Goal: Complete application form: Complete application form

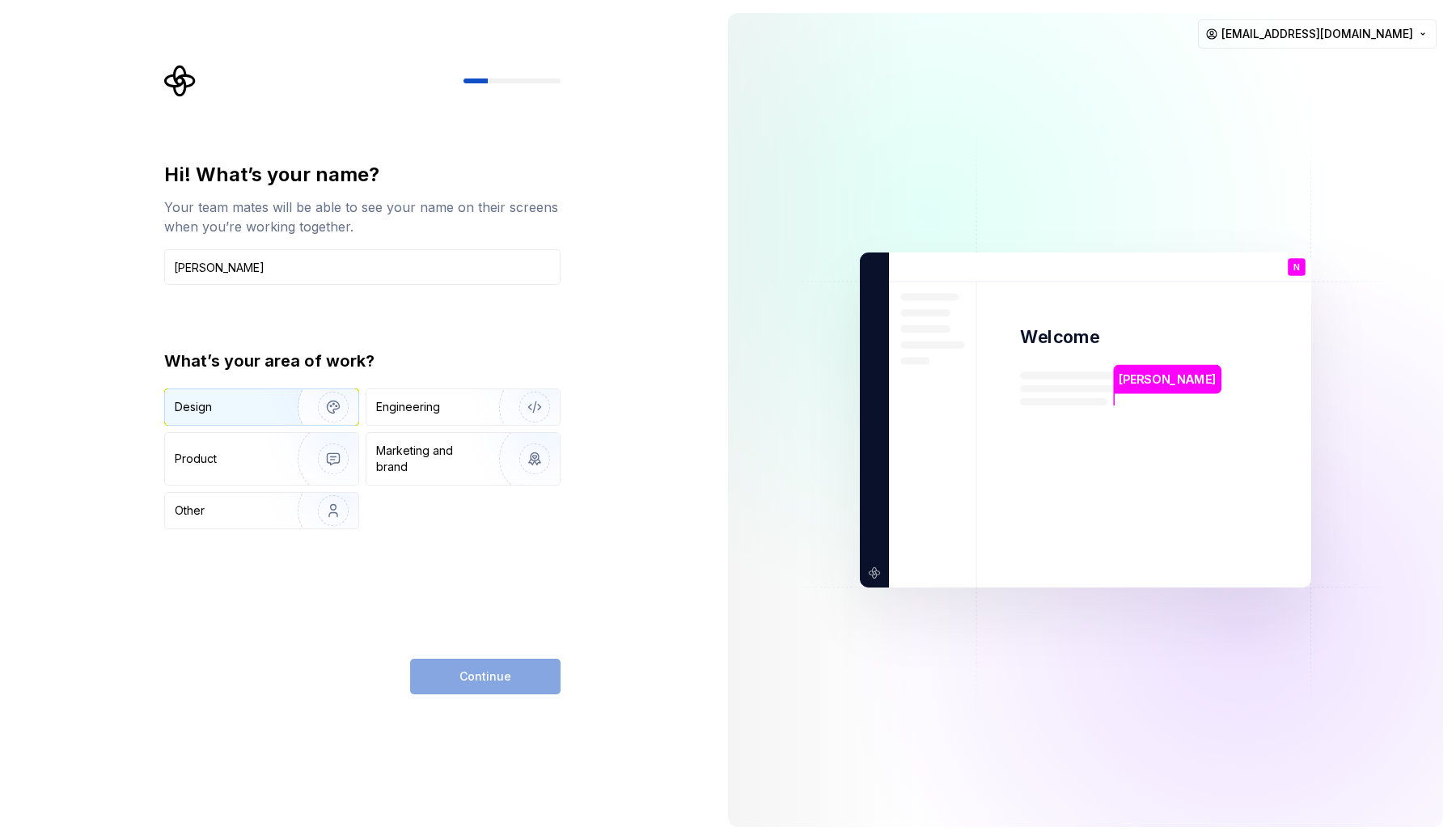
type input "Nirav Chauhan"
click at [270, 403] on div "Design" at bounding box center [225, 407] width 102 height 16
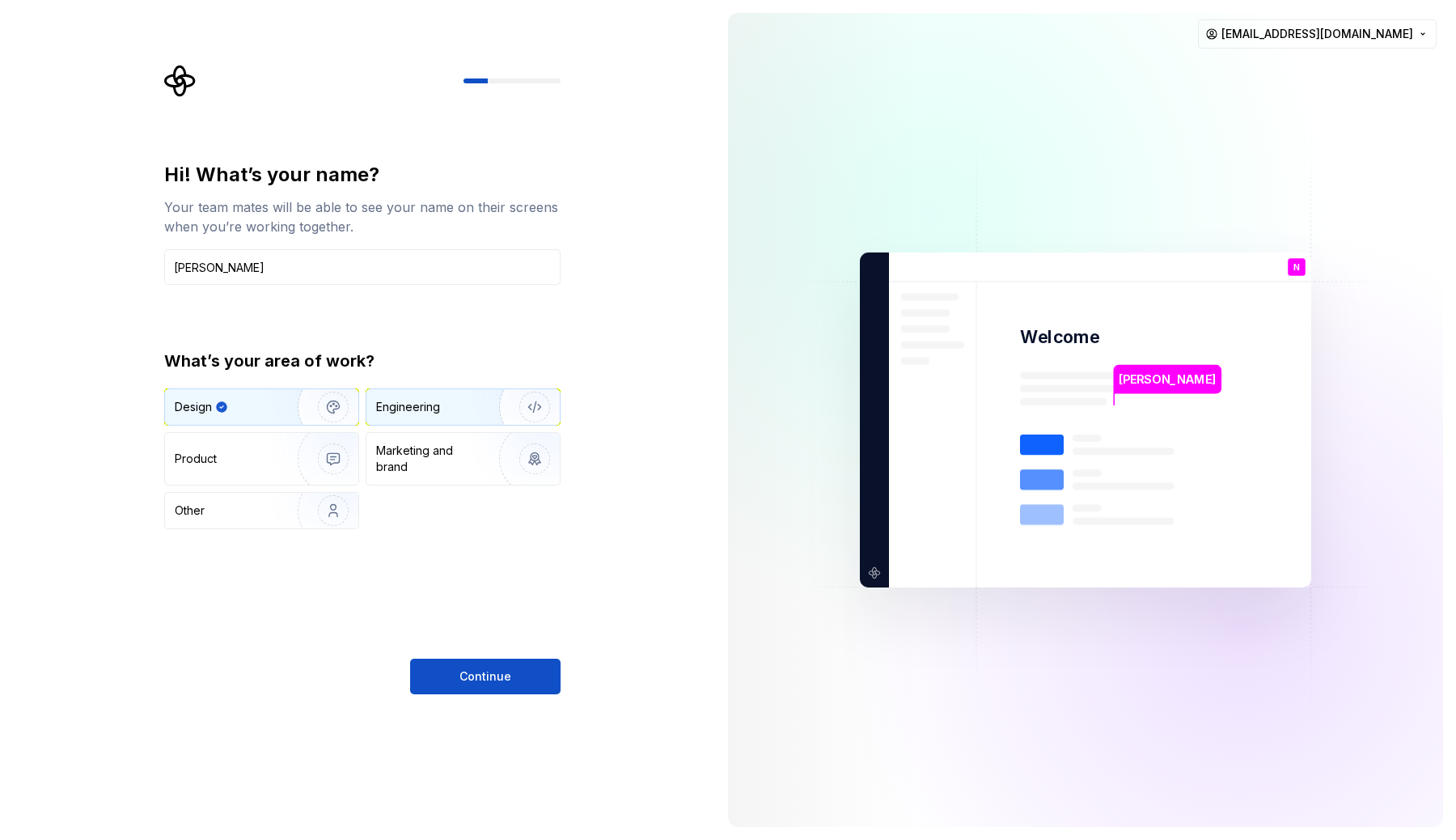
click at [430, 412] on div "Engineering" at bounding box center [408, 407] width 64 height 16
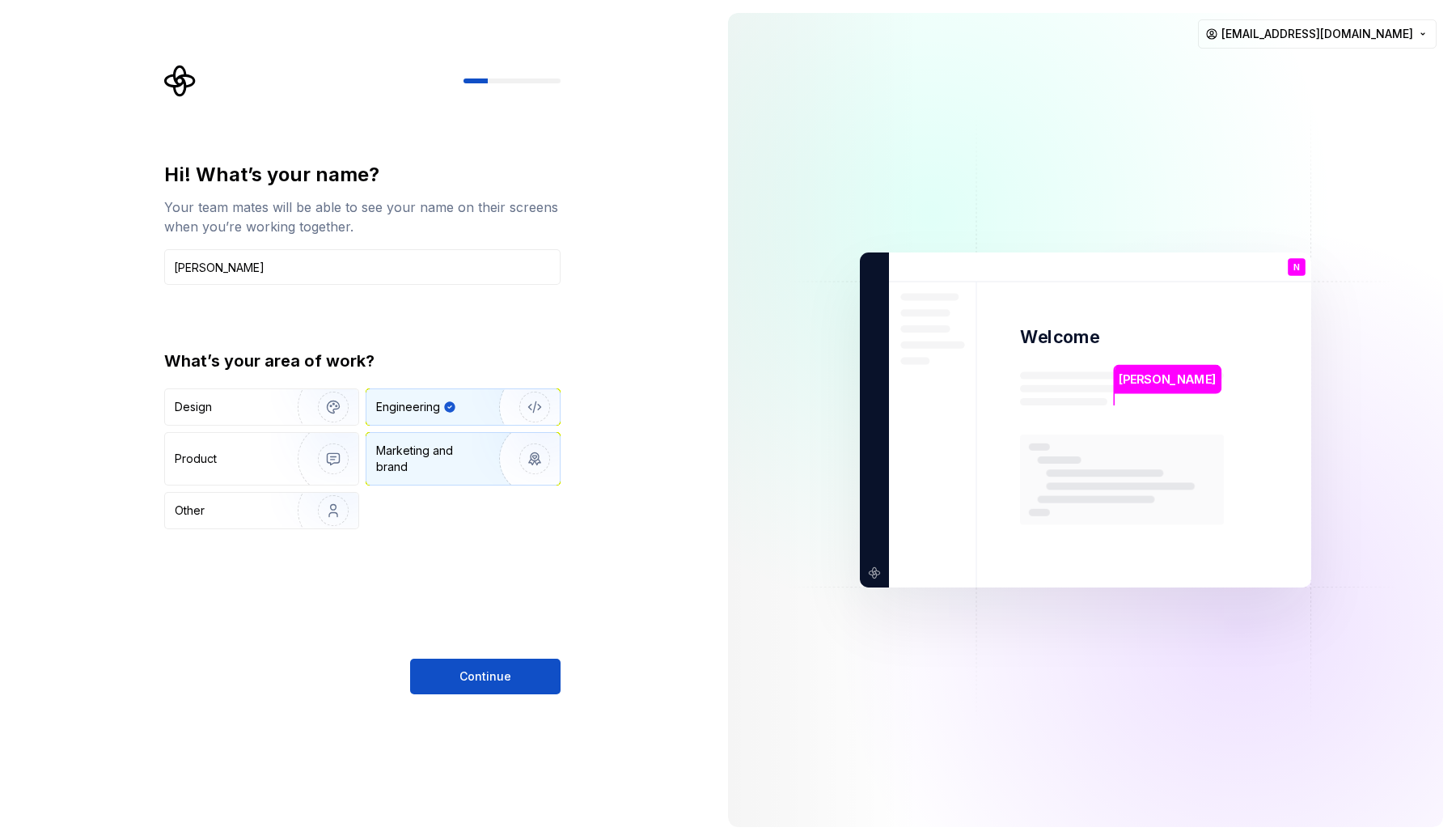
click at [423, 456] on div "Marketing and brand" at bounding box center [430, 459] width 109 height 32
click at [280, 416] on img "button" at bounding box center [322, 406] width 103 height 108
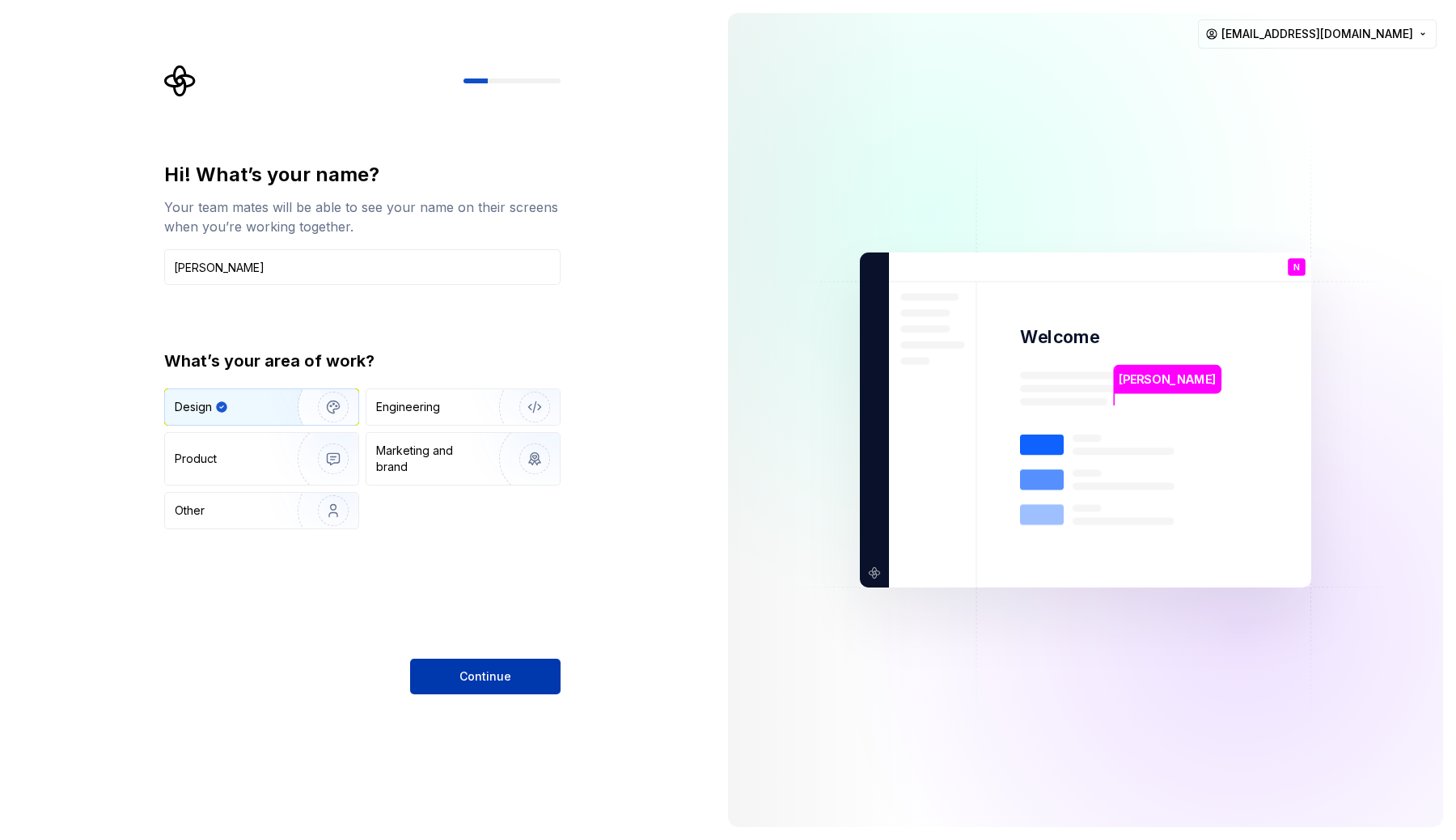
click at [451, 681] on button "Continue" at bounding box center [485, 677] width 150 height 36
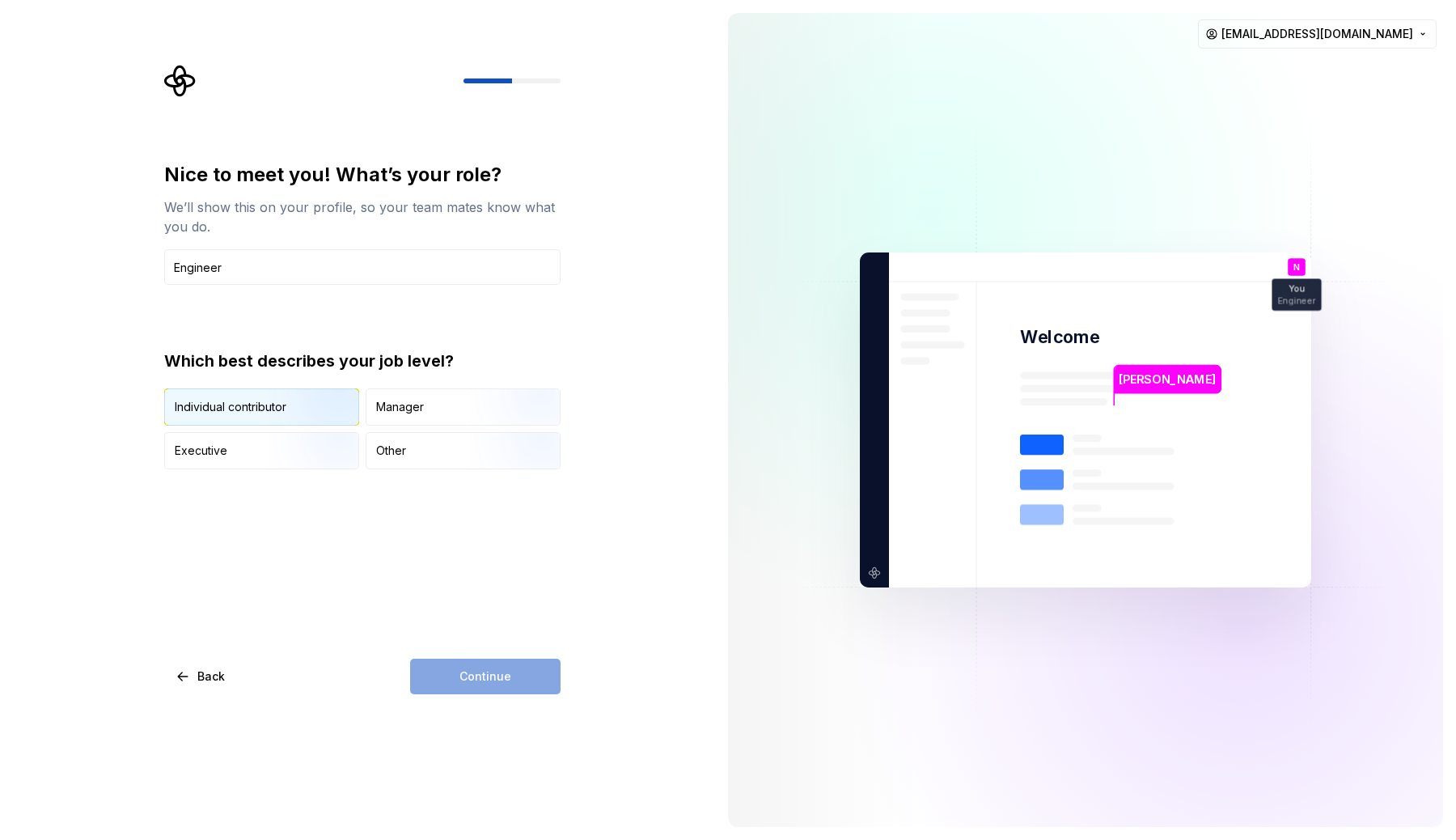
type input "Engineer"
click at [324, 415] on img "button" at bounding box center [319, 426] width 103 height 108
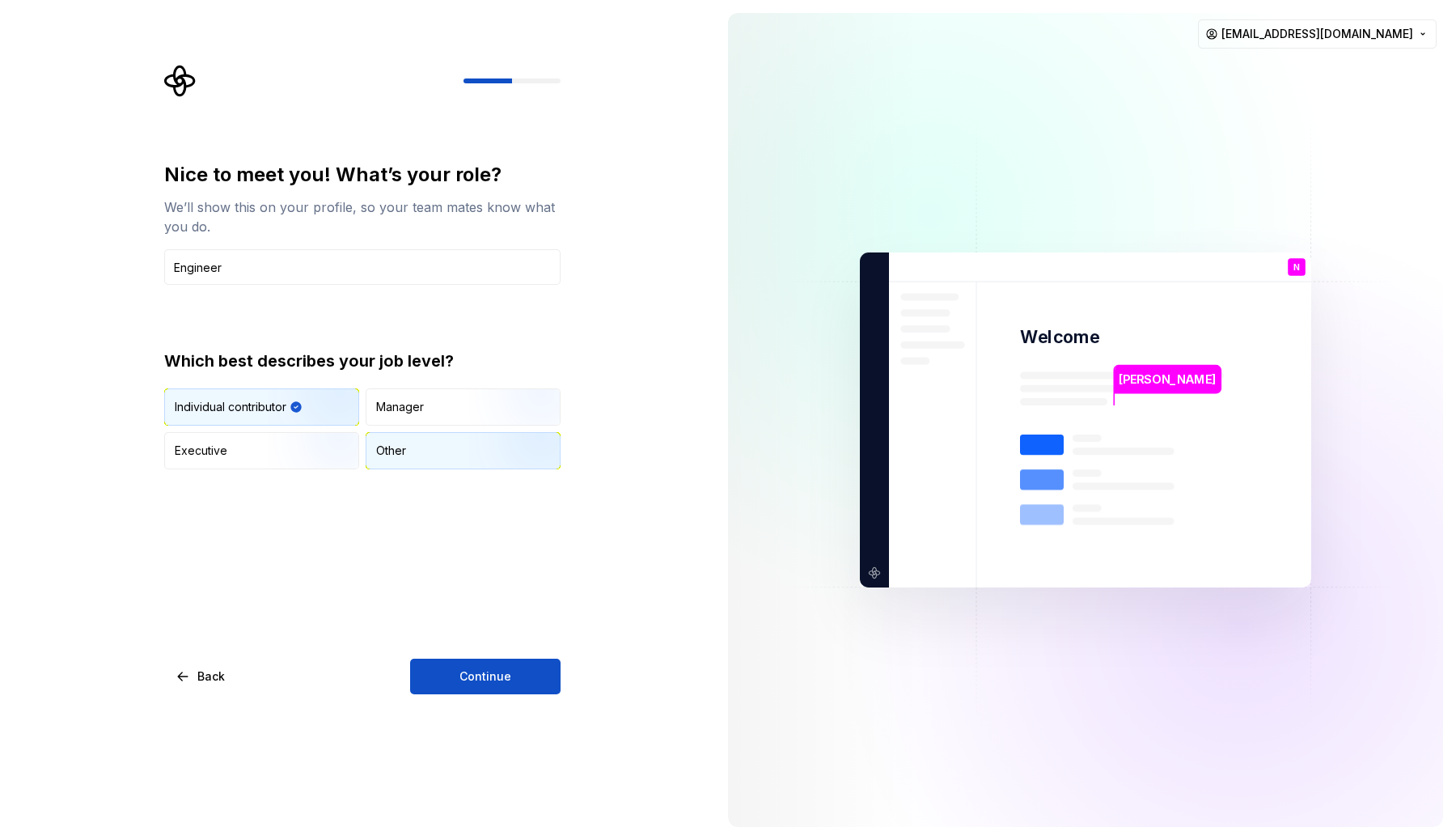
click at [464, 451] on div "Other" at bounding box center [463, 451] width 193 height 36
click at [285, 391] on img "button" at bounding box center [319, 426] width 103 height 108
click at [424, 443] on div "Other" at bounding box center [463, 451] width 193 height 36
click at [476, 673] on span "Continue" at bounding box center [486, 677] width 52 height 16
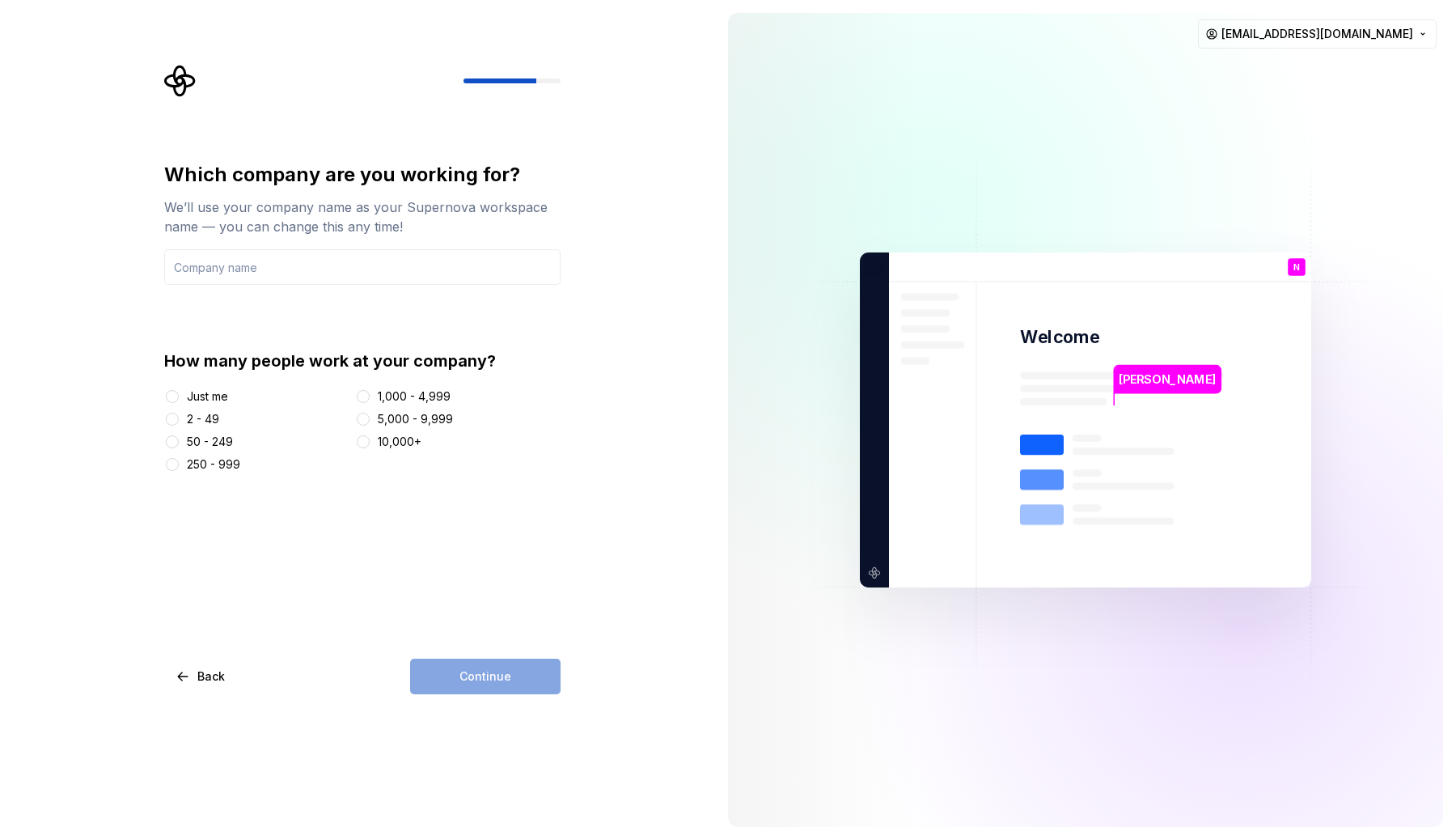
click at [218, 392] on div "Just me" at bounding box center [207, 396] width 41 height 16
click at [179, 392] on button "Just me" at bounding box center [172, 396] width 13 height 13
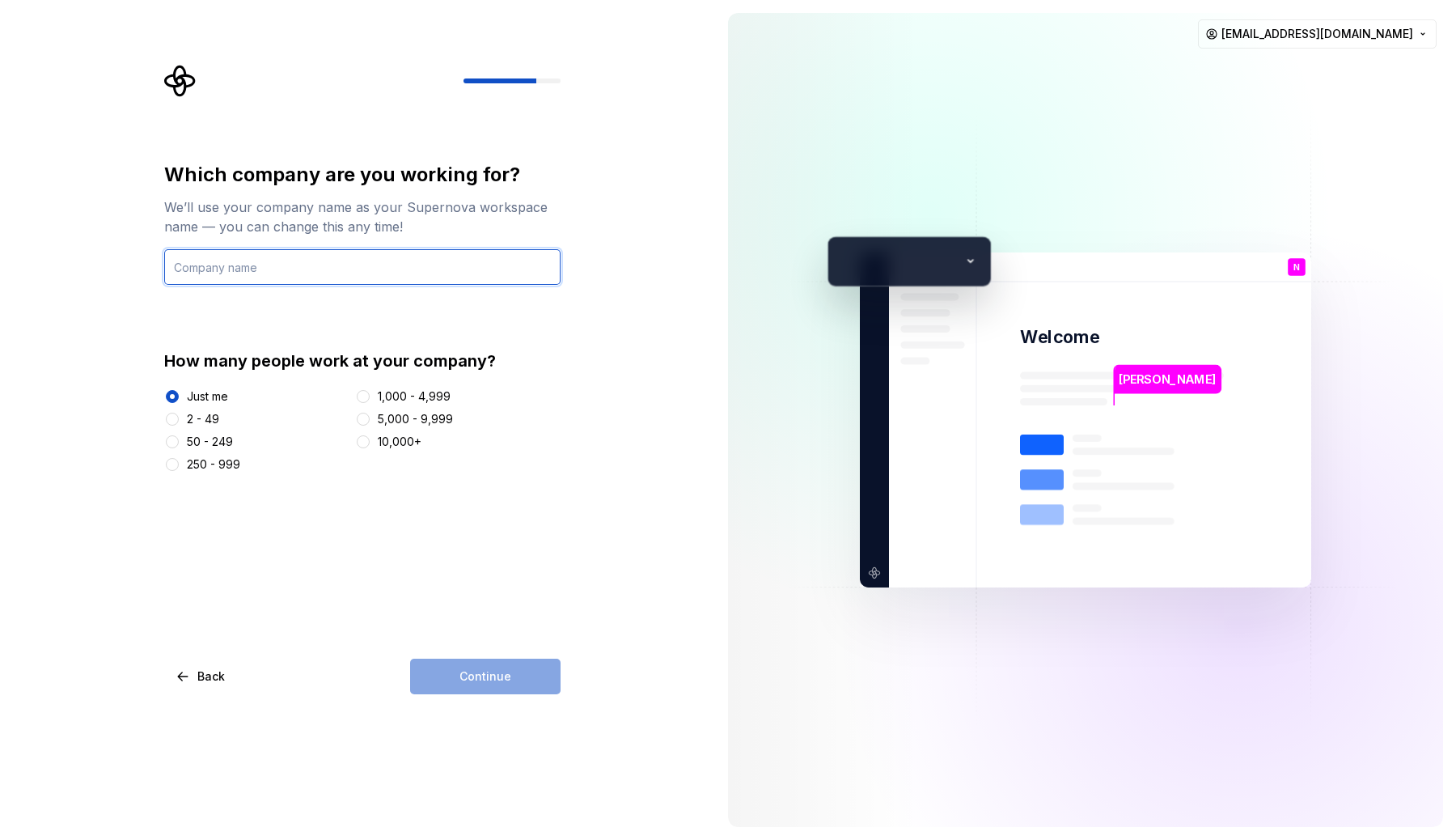
click at [318, 256] on input "text" at bounding box center [362, 267] width 396 height 36
type input "Test"
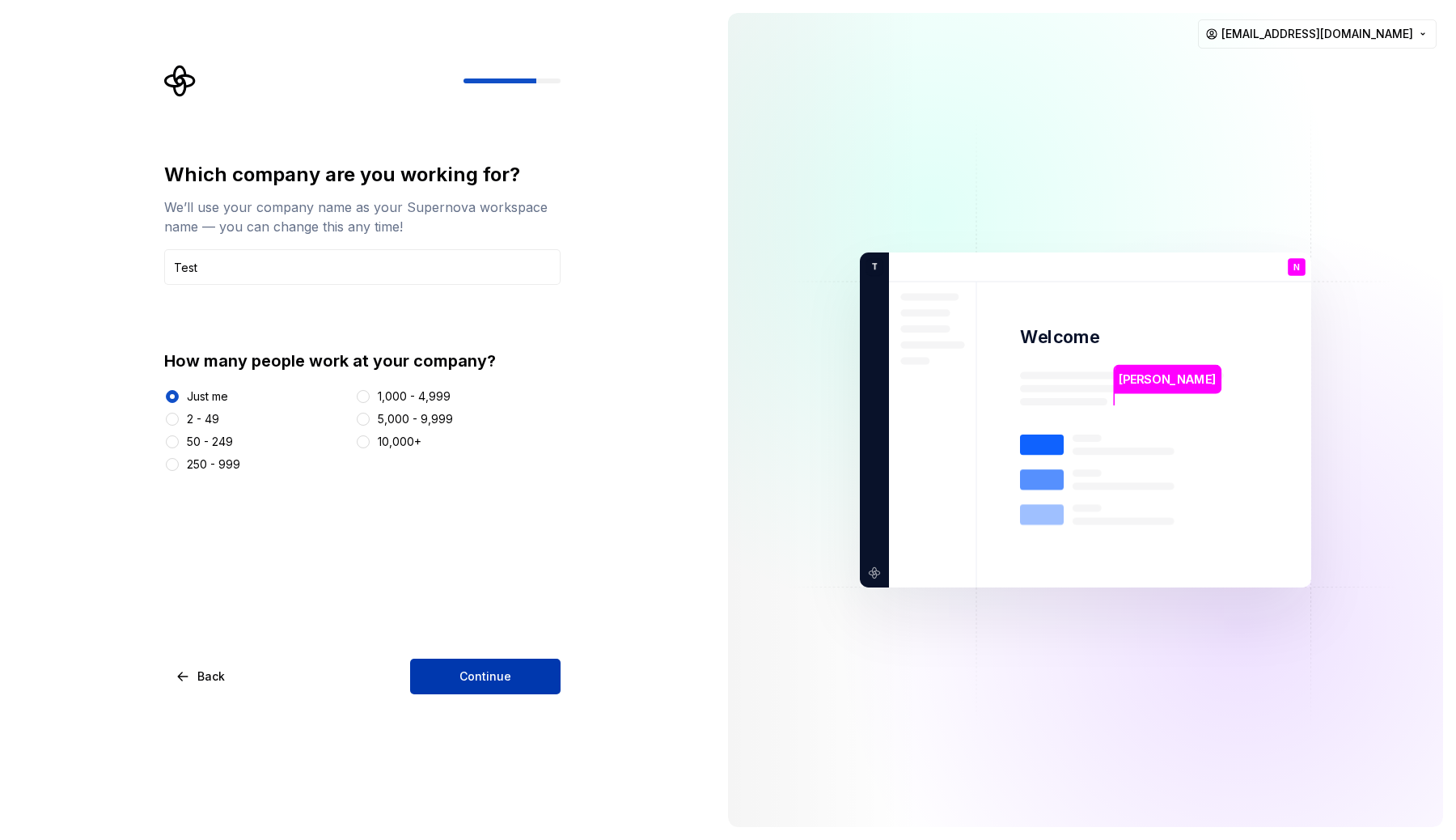
click at [490, 679] on span "Continue" at bounding box center [486, 677] width 52 height 16
click at [1331, 37] on html "Which company are you working for? We’ll use your company name as your Supernov…" at bounding box center [728, 420] width 1456 height 840
click at [1078, 84] on html "Which company are you working for? We’ll use your company name as your Supernov…" at bounding box center [728, 420] width 1456 height 840
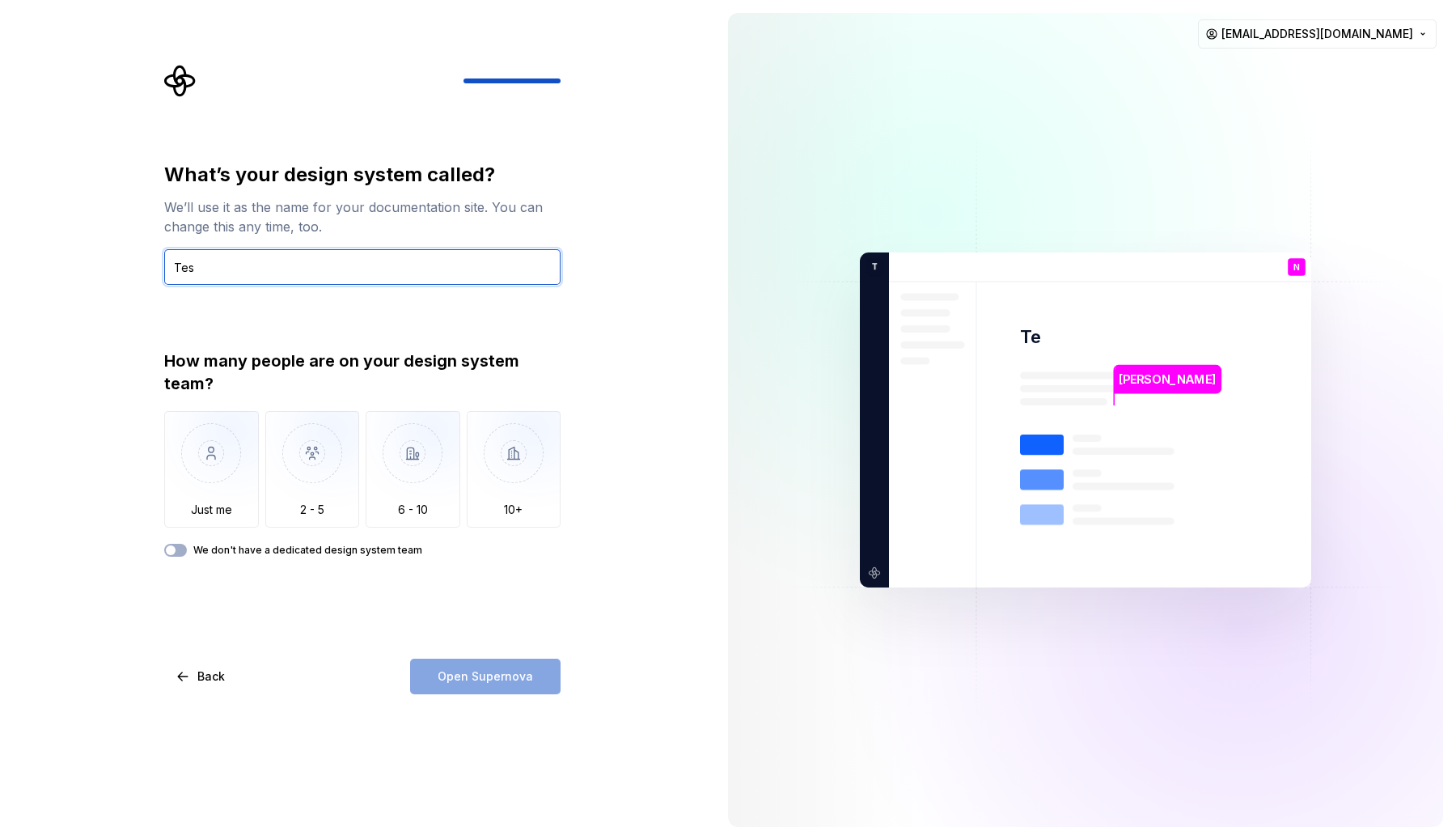
type input "Test"
type input "Nirav test"
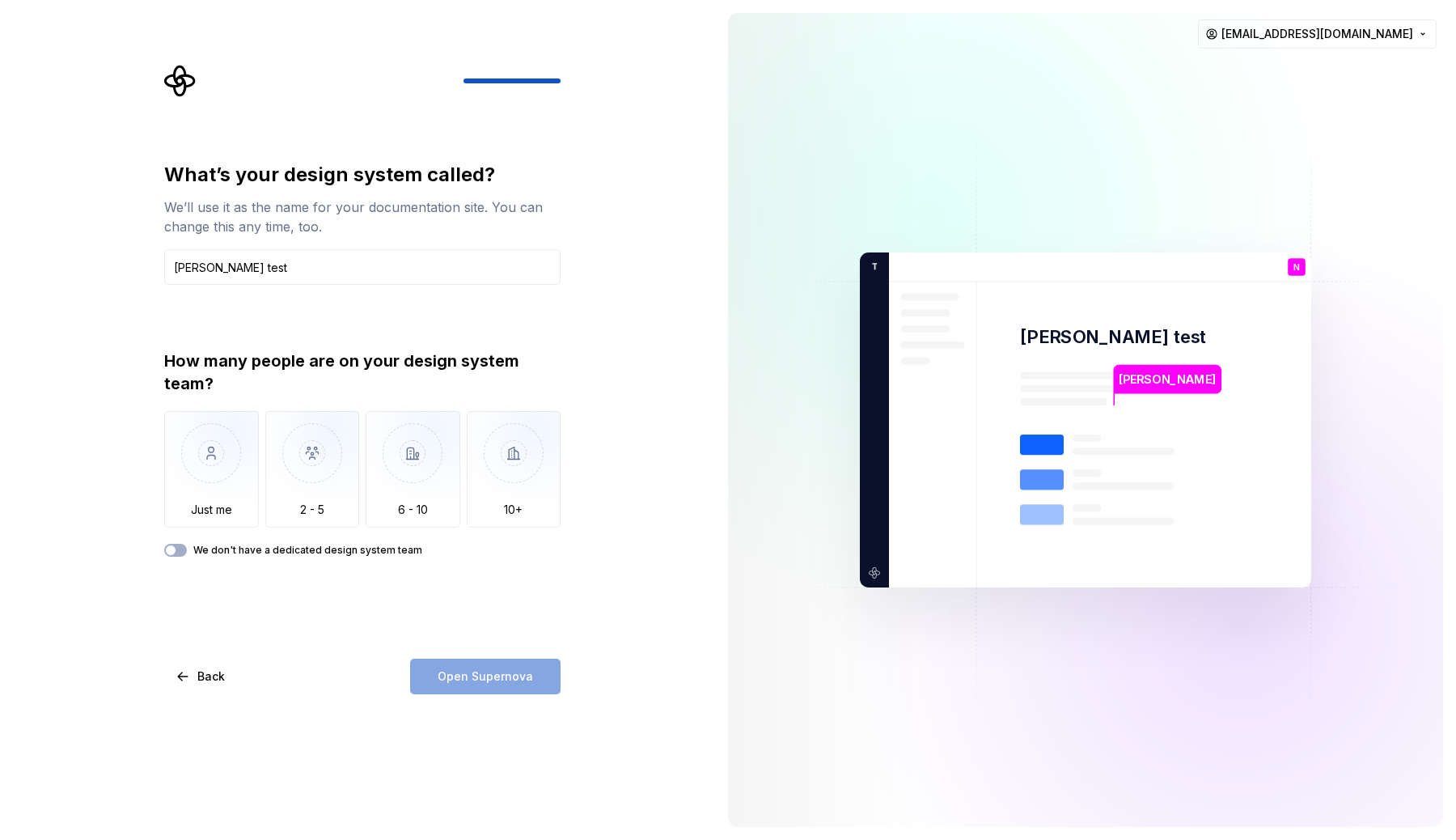
click at [463, 675] on div "Open Supernova" at bounding box center [485, 677] width 150 height 36
click at [202, 485] on img "button" at bounding box center [211, 465] width 95 height 108
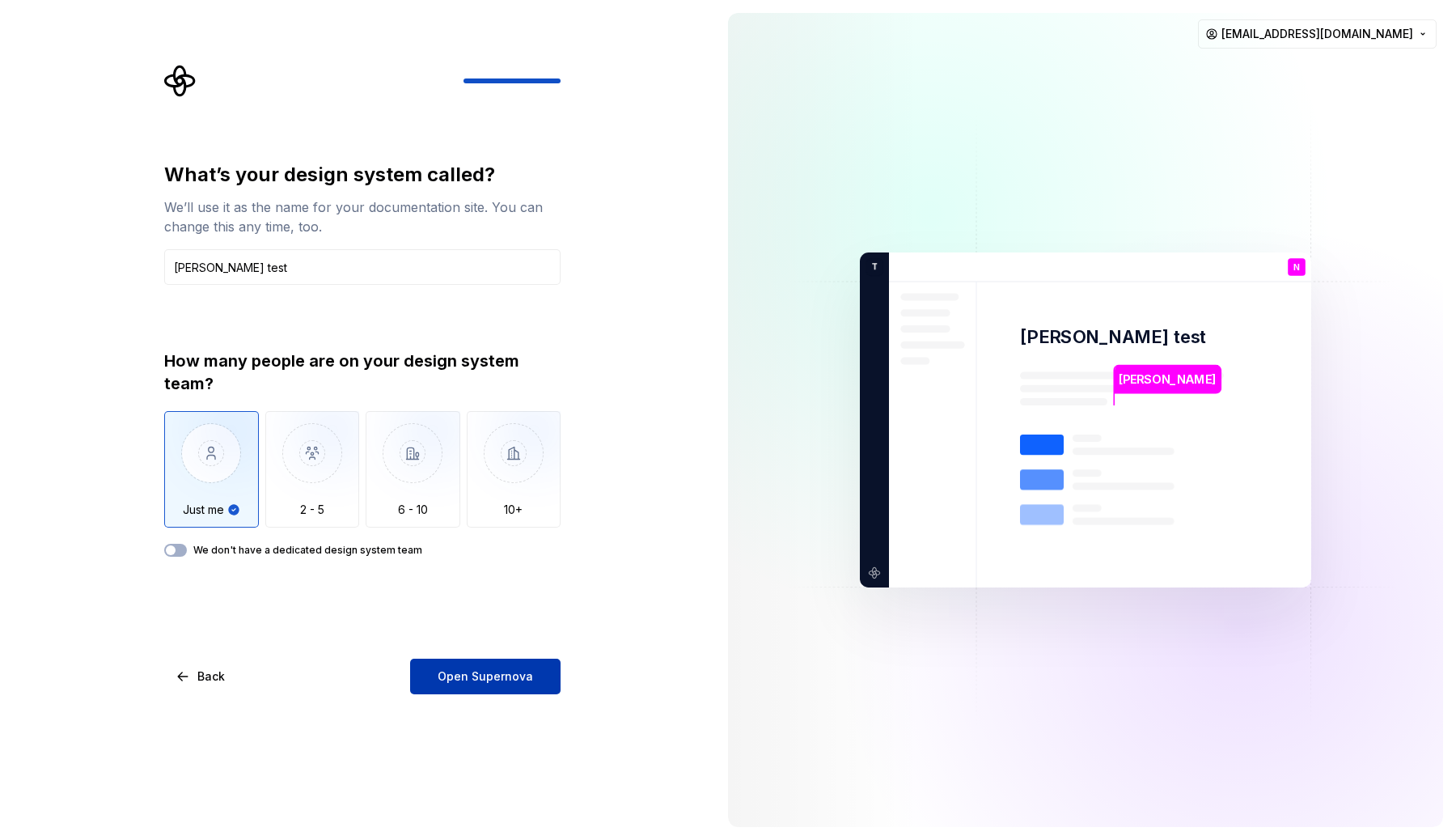
click at [499, 678] on span "Open Supernova" at bounding box center [486, 677] width 96 height 16
click at [513, 479] on img "button" at bounding box center [514, 465] width 95 height 108
click at [534, 478] on img "button" at bounding box center [514, 465] width 95 height 108
click at [478, 437] on img "button" at bounding box center [514, 465] width 95 height 108
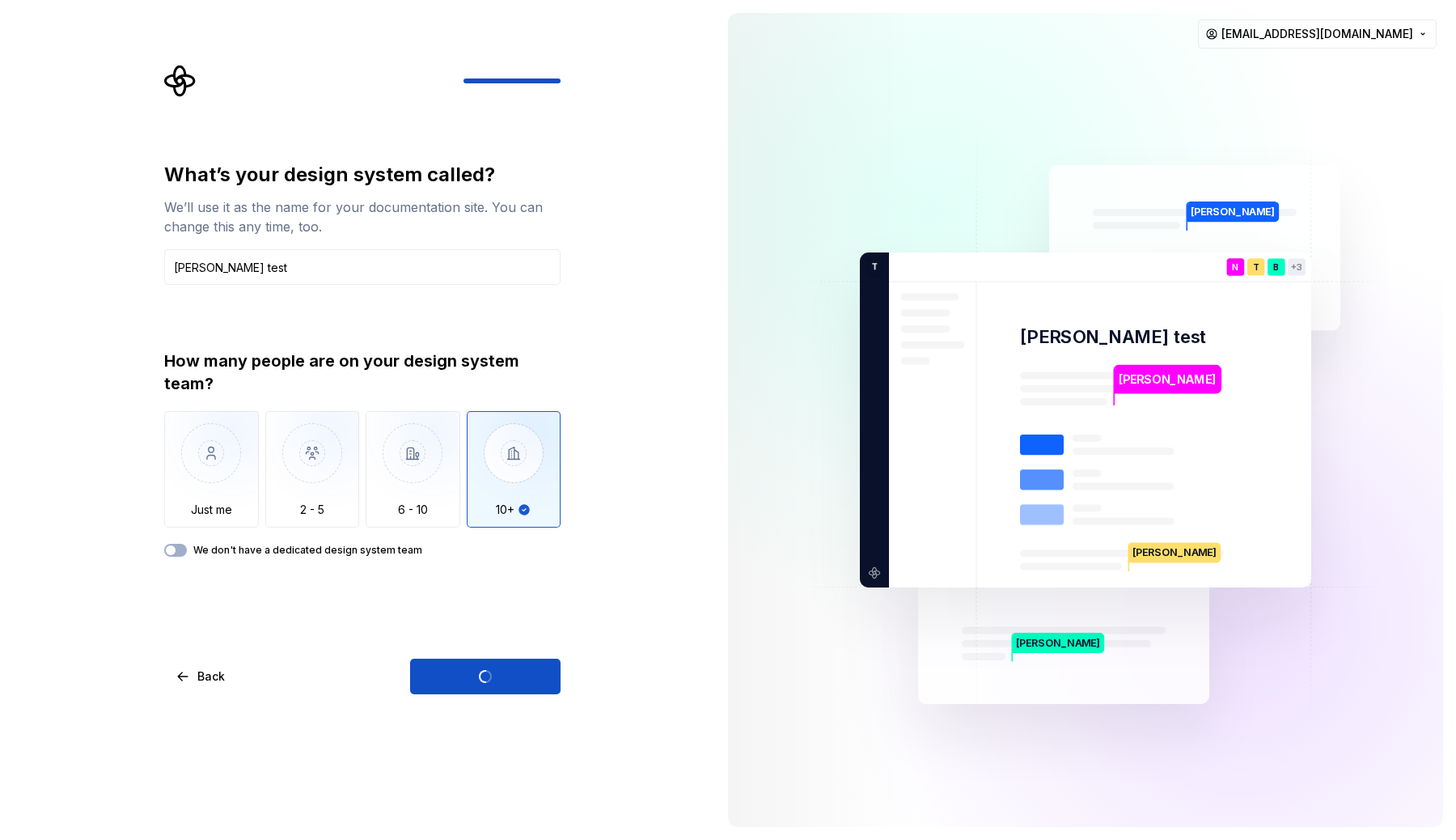
click at [677, 536] on div "What’s your design system called? We’ll use it as the name for your documentati…" at bounding box center [357, 420] width 715 height 840
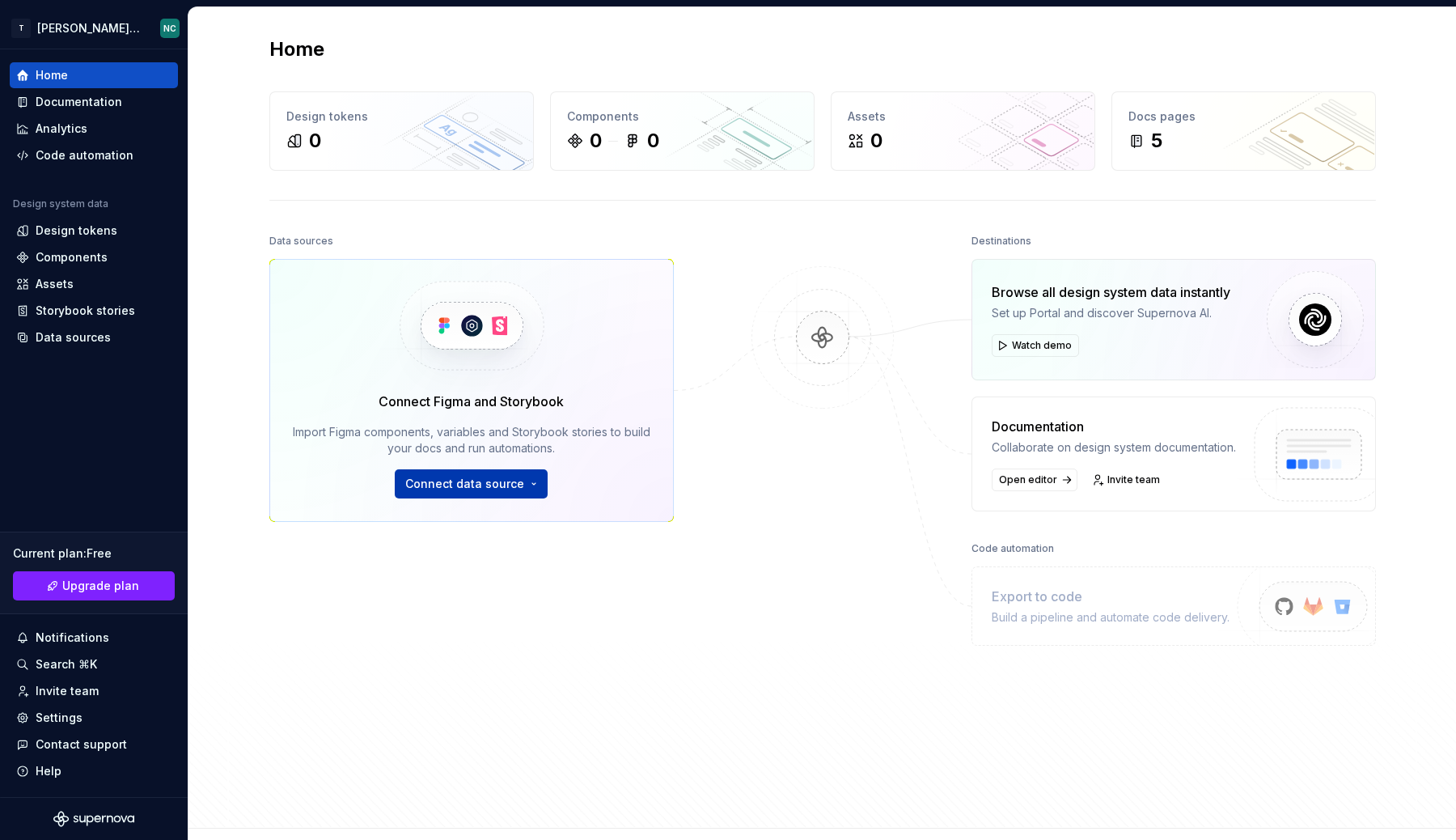
click at [495, 495] on button "Connect data source" at bounding box center [471, 484] width 153 height 29
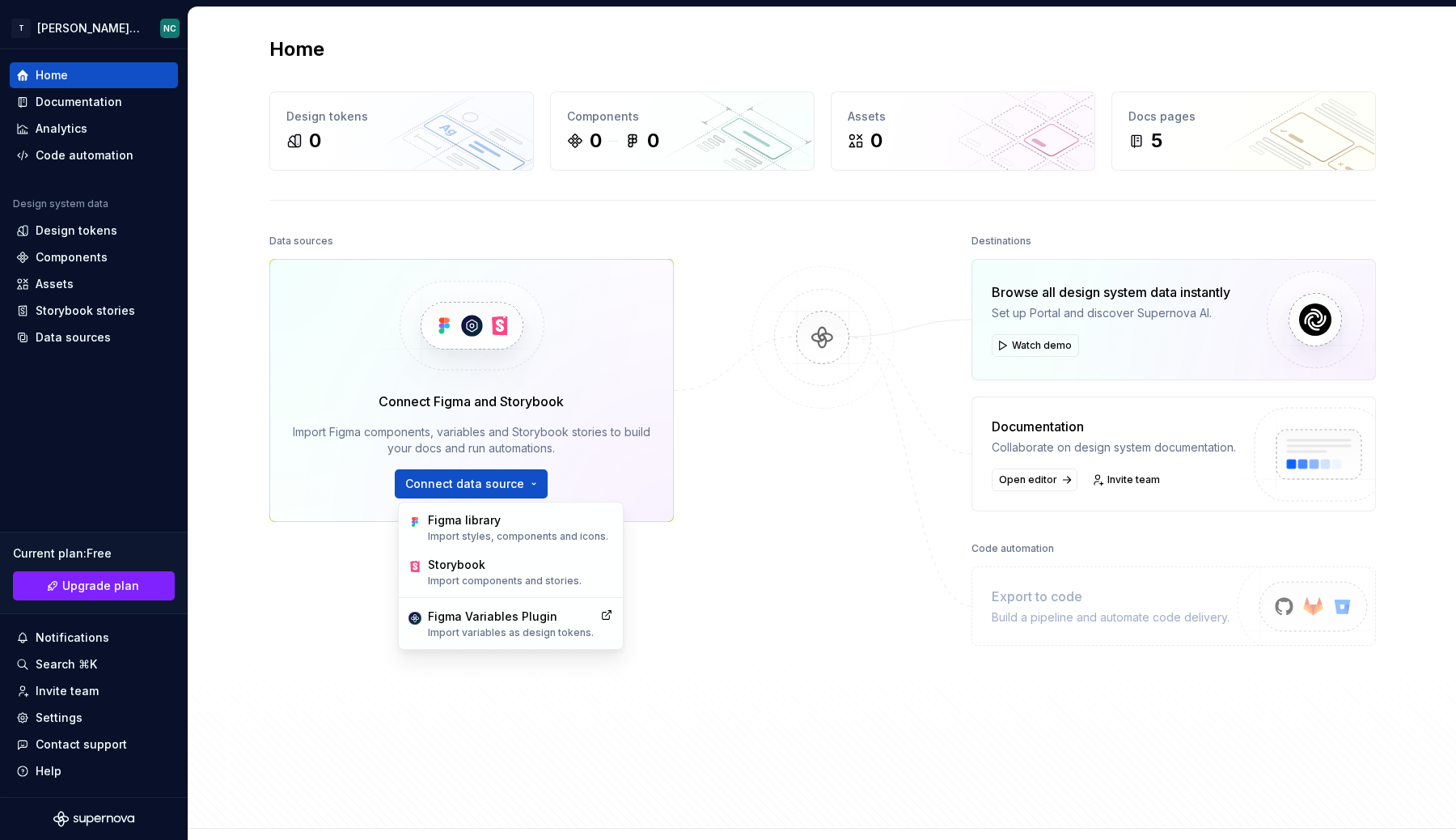
click at [706, 616] on div "Data sources Connect Figma and Storybook Import Figma components, variables and…" at bounding box center [823, 514] width 1106 height 569
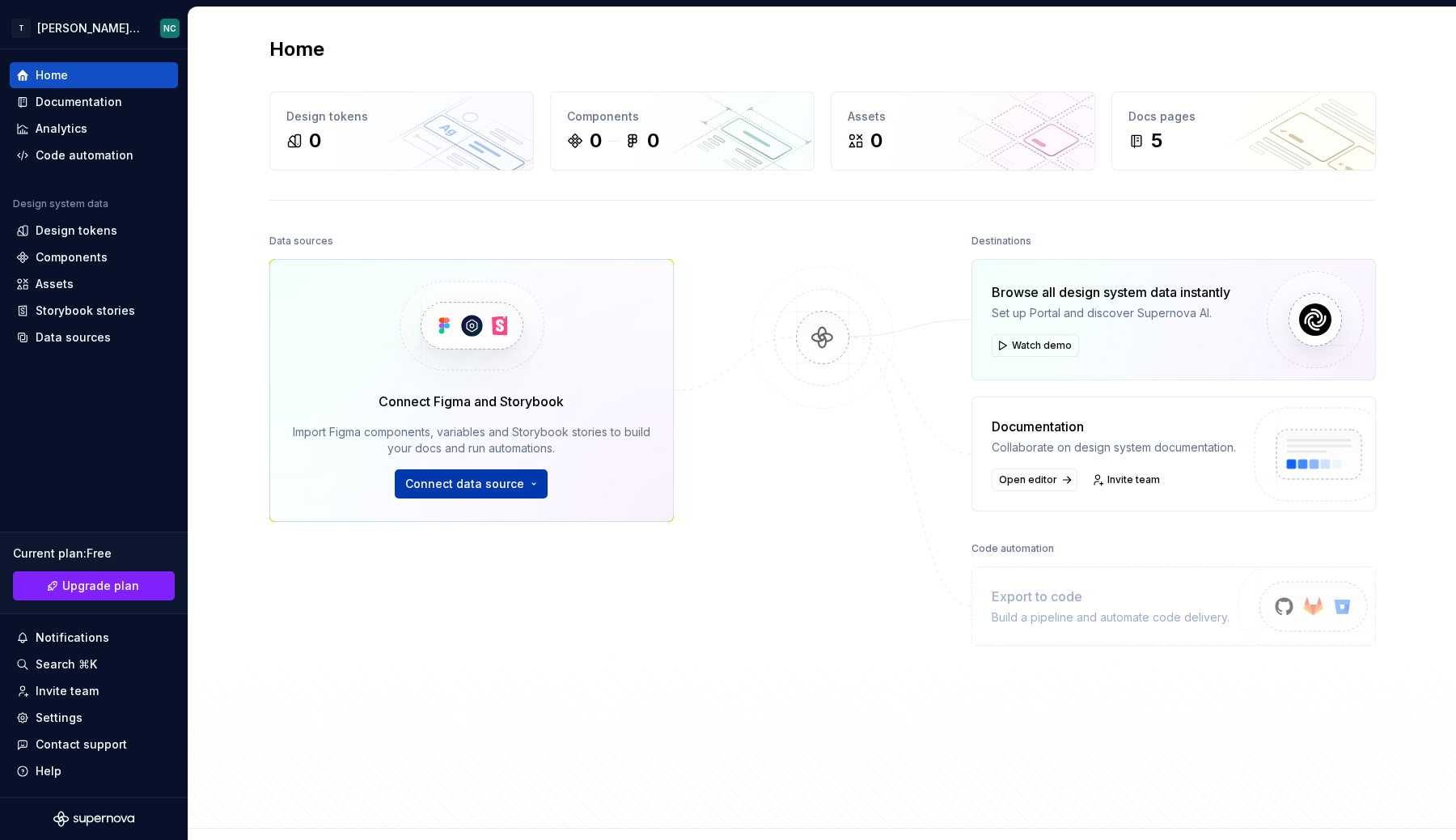
click at [490, 489] on span "Connect data source" at bounding box center [464, 484] width 119 height 16
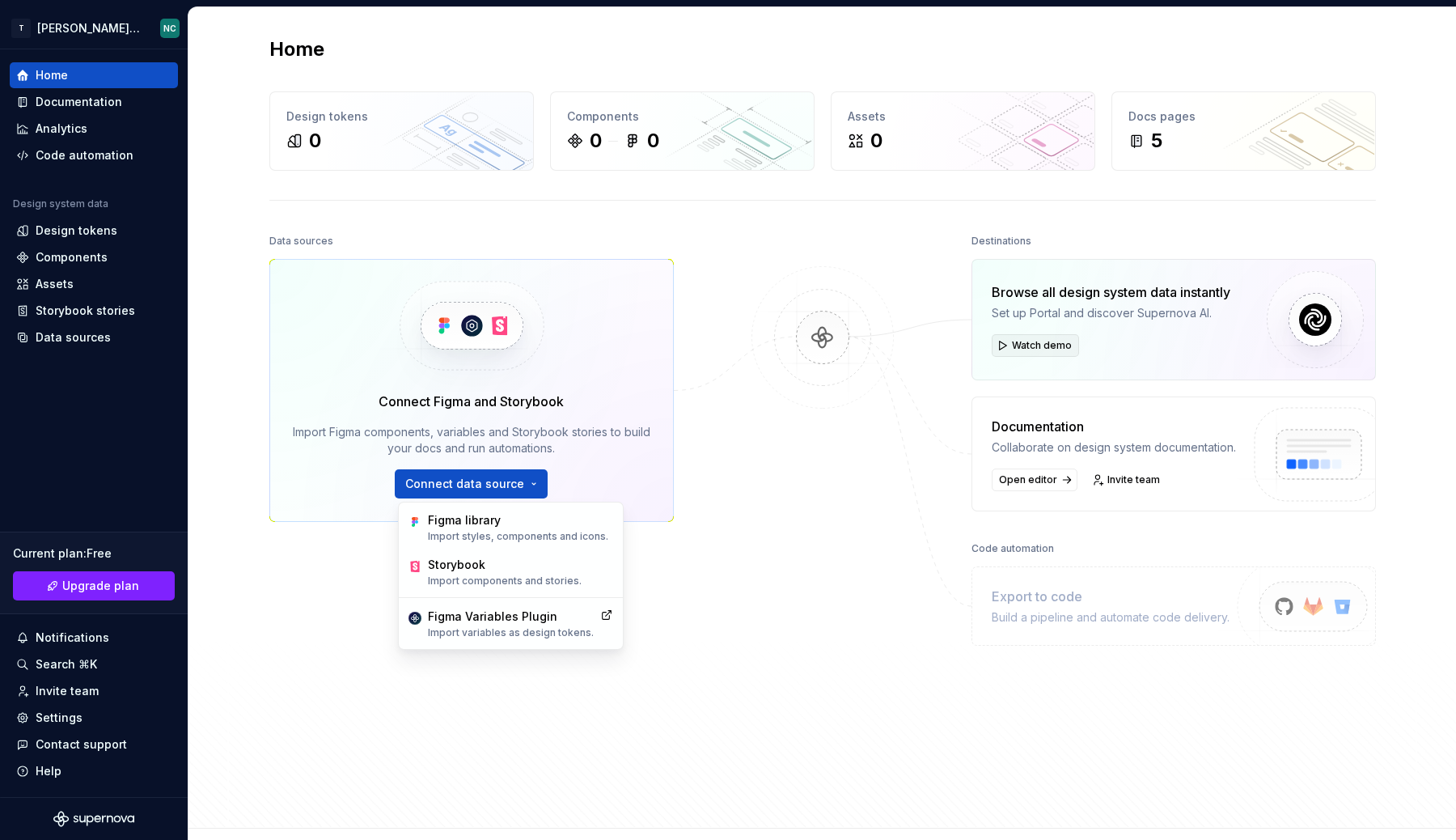
click at [1024, 348] on span "Watch demo" at bounding box center [1042, 345] width 60 height 13
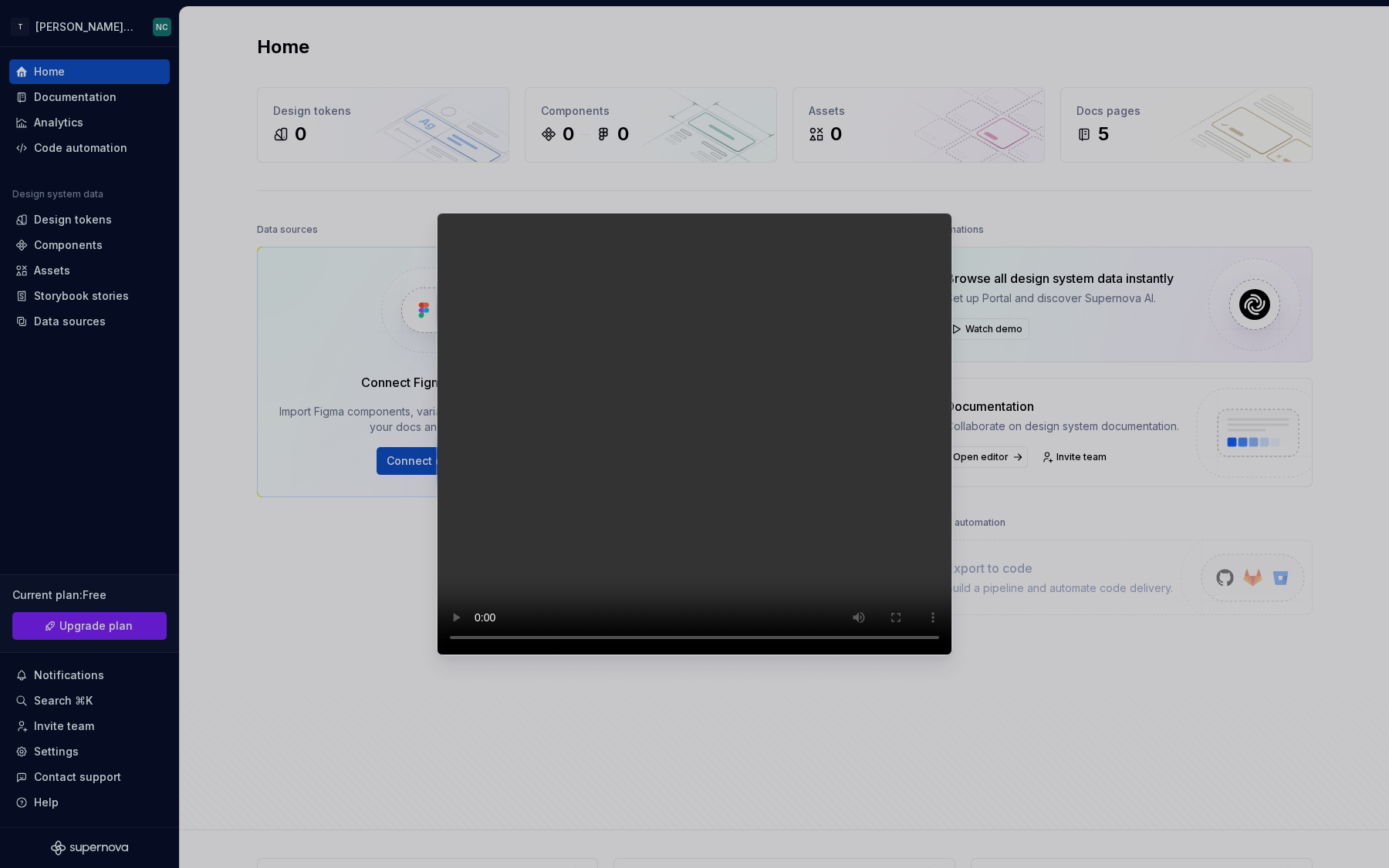
click at [952, 656] on video at bounding box center [694, 434] width 515 height 443
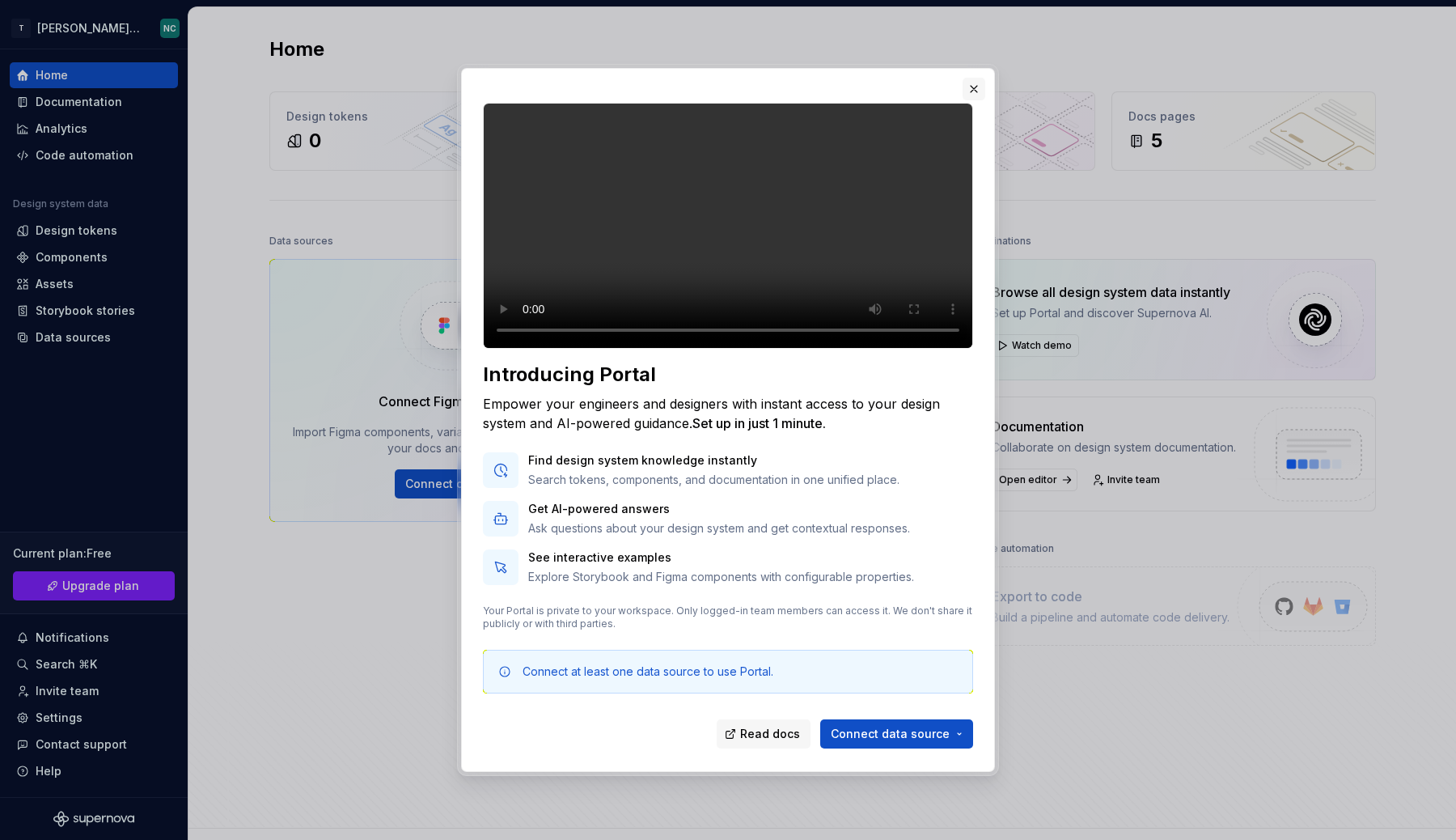
click at [974, 78] on button "button" at bounding box center [974, 89] width 23 height 23
